Goal: Task Accomplishment & Management: Complete application form

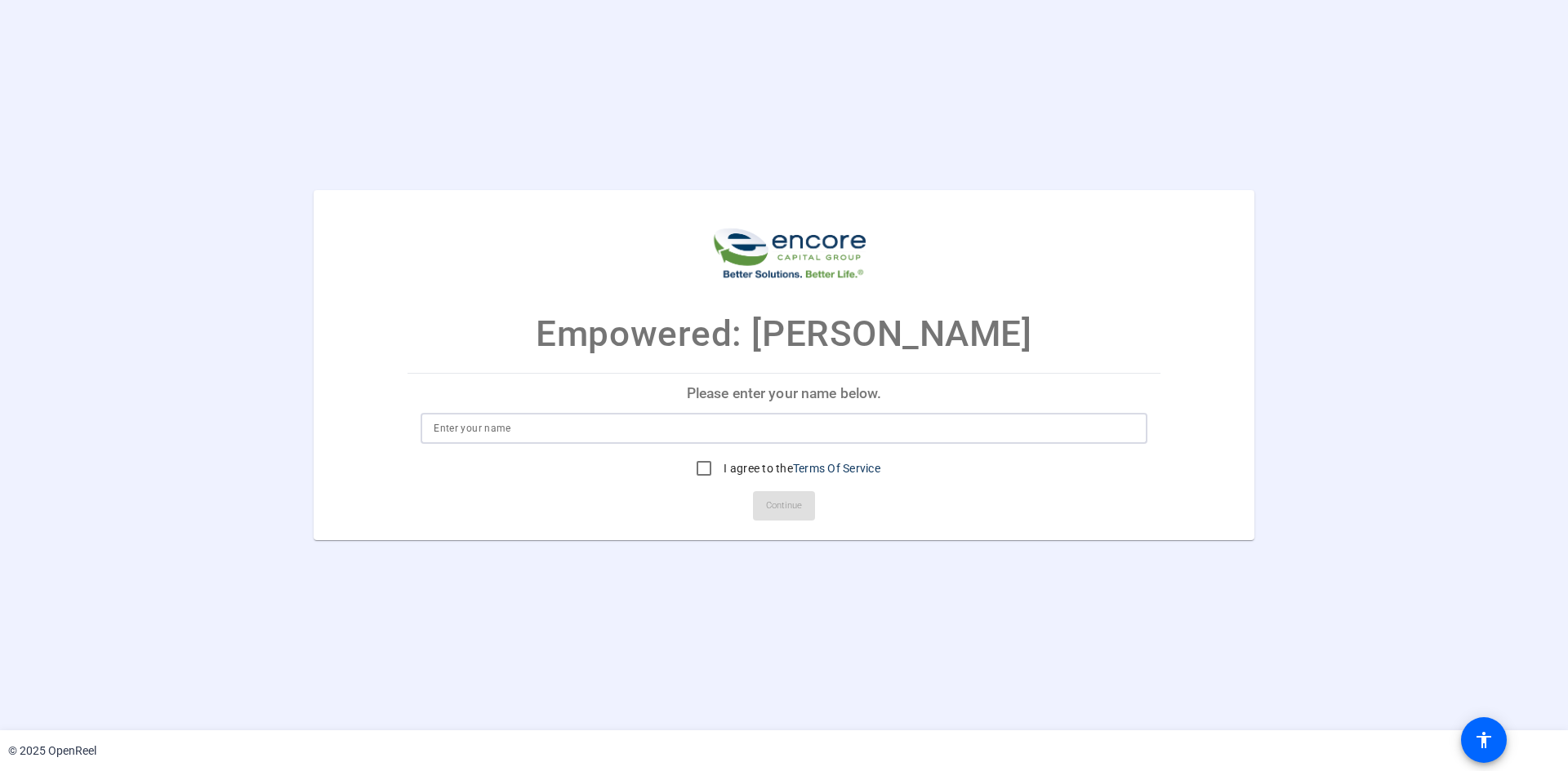
click at [636, 431] on input at bounding box center [784, 429] width 700 height 20
type input "Hannah Clark"
click at [700, 471] on input "I agree to the Terms Of Service" at bounding box center [704, 468] width 32 height 32
checkbox input "true"
click at [781, 507] on span "Continue" at bounding box center [784, 506] width 36 height 25
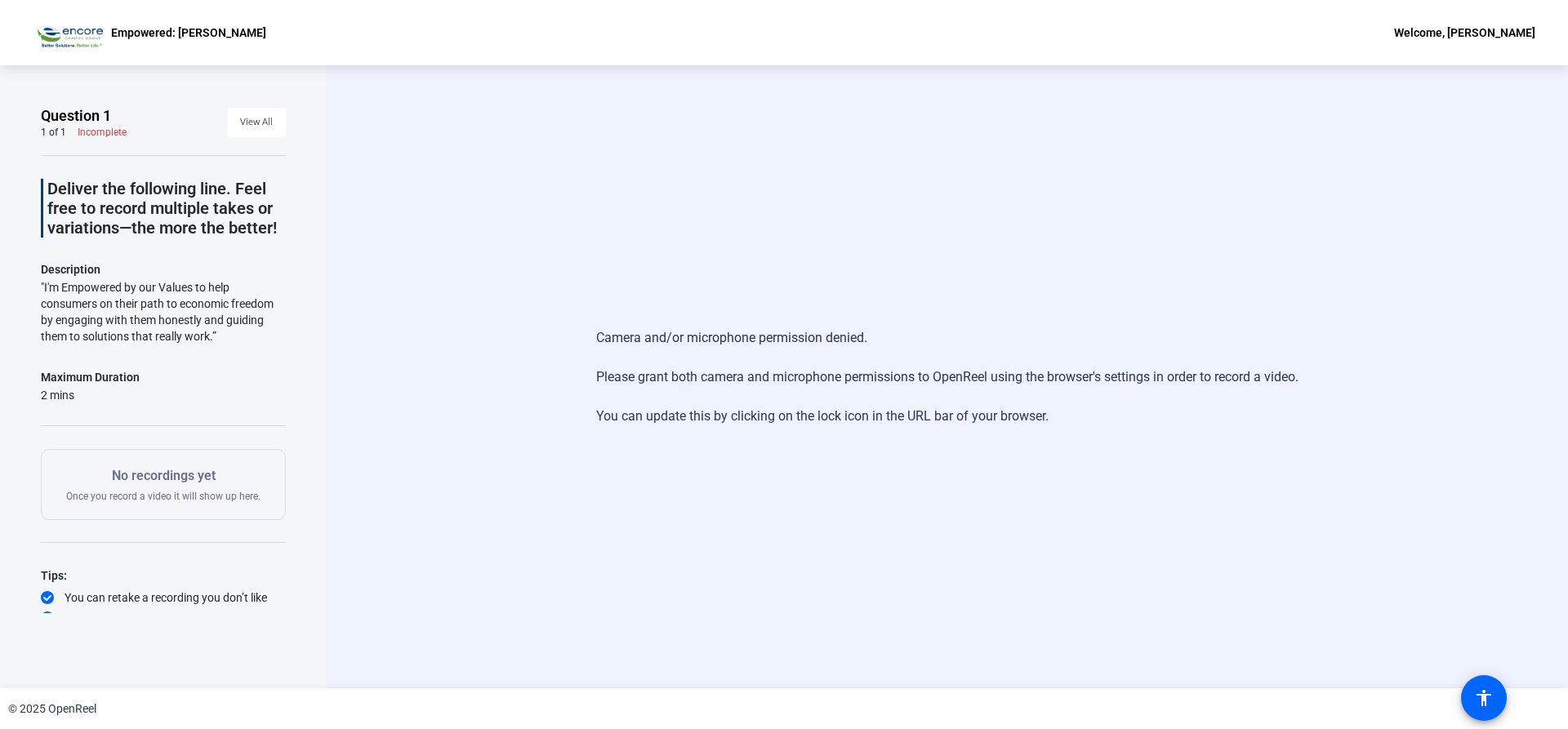
click at [707, 331] on div "Camera and/or microphone permission denied. Please grant both camera and microp…" at bounding box center [947, 377] width 702 height 131
